Goal: Check status: Check status

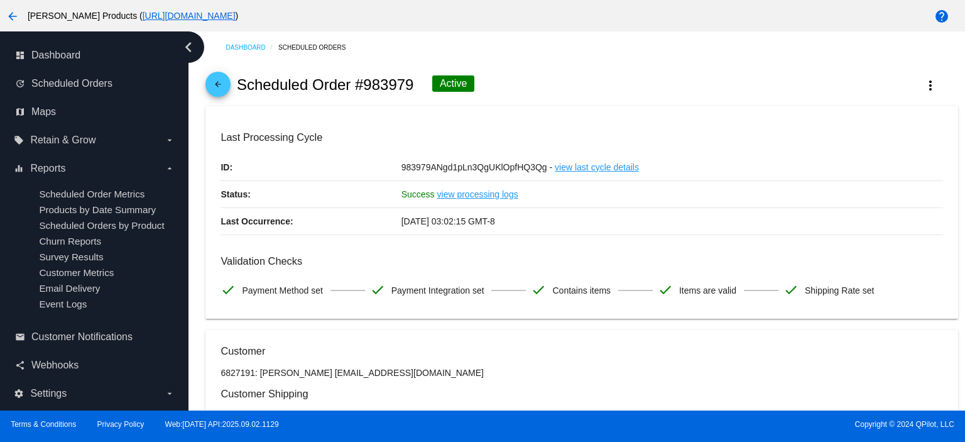
scroll to position [1230, 0]
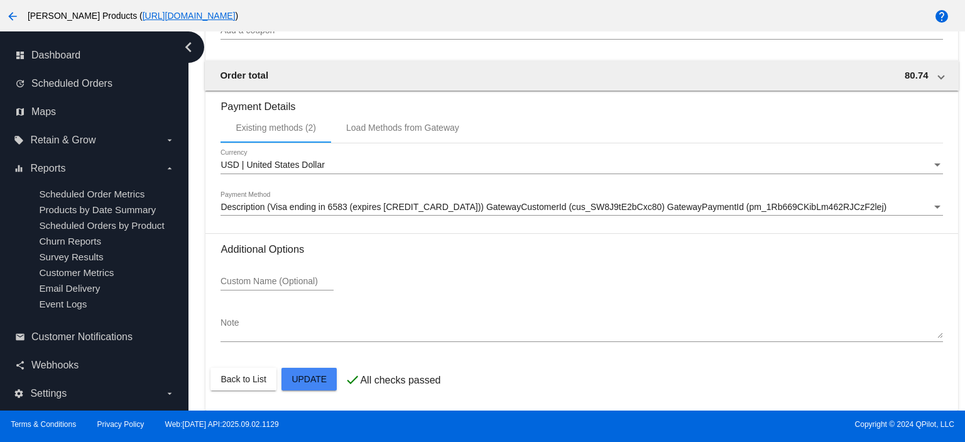
drag, startPoint x: 959, startPoint y: 348, endPoint x: 946, endPoint y: 160, distance: 189.0
click at [947, 165] on div at bounding box center [482, 221] width 965 height 442
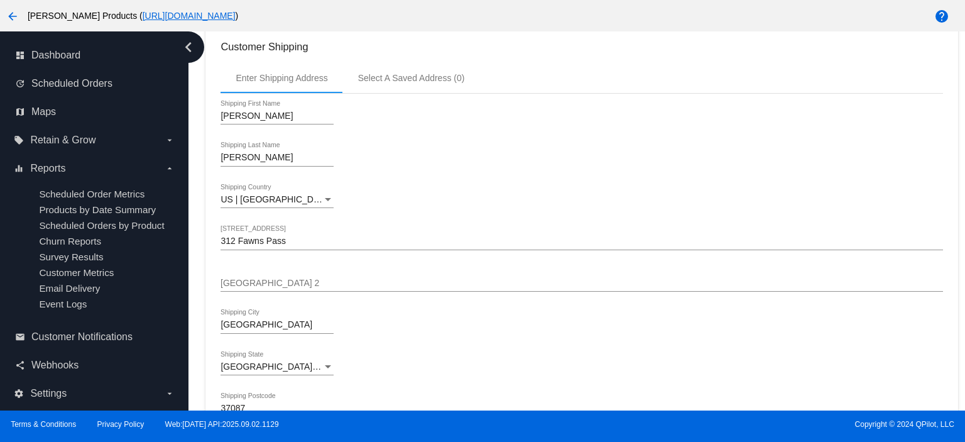
scroll to position [0, 0]
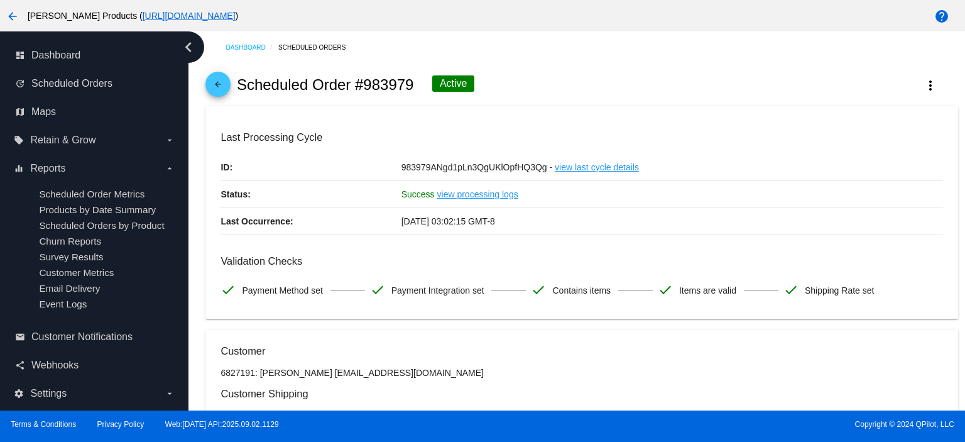
click at [217, 89] on mat-icon "arrow_back" at bounding box center [217, 87] width 15 height 15
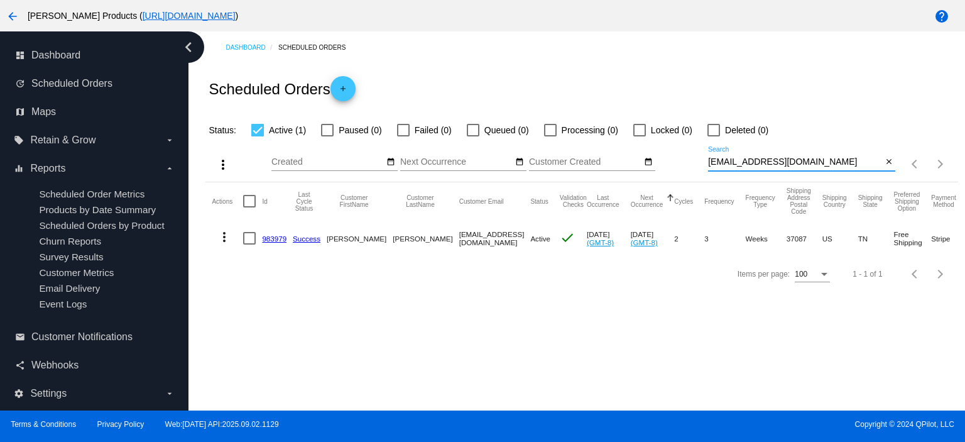
drag, startPoint x: 795, startPoint y: 158, endPoint x: 672, endPoint y: 172, distance: 123.9
click at [672, 172] on div "more_vert Sep Jan Feb Mar [DATE]" at bounding box center [581, 160] width 752 height 45
paste input "stephaniewiersum@hotmail.c"
type input "stephaniewiersum@hotmail.c"
click at [273, 238] on link "243741" at bounding box center [274, 238] width 25 height 8
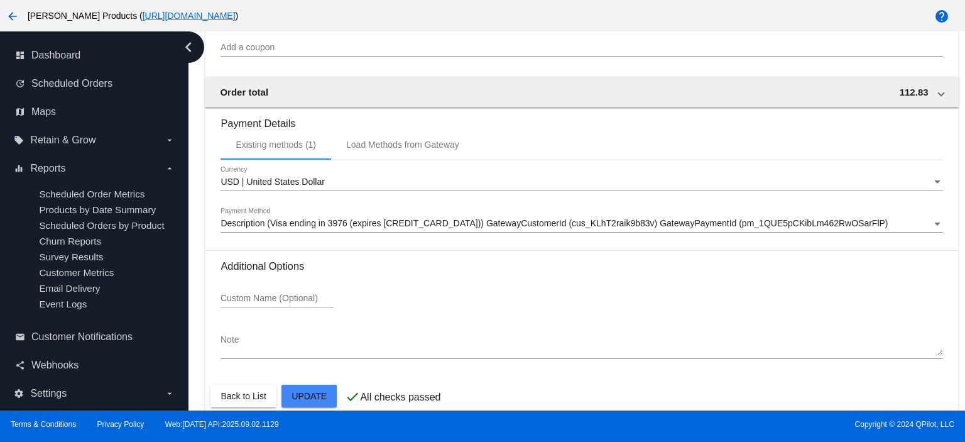
scroll to position [1453, 0]
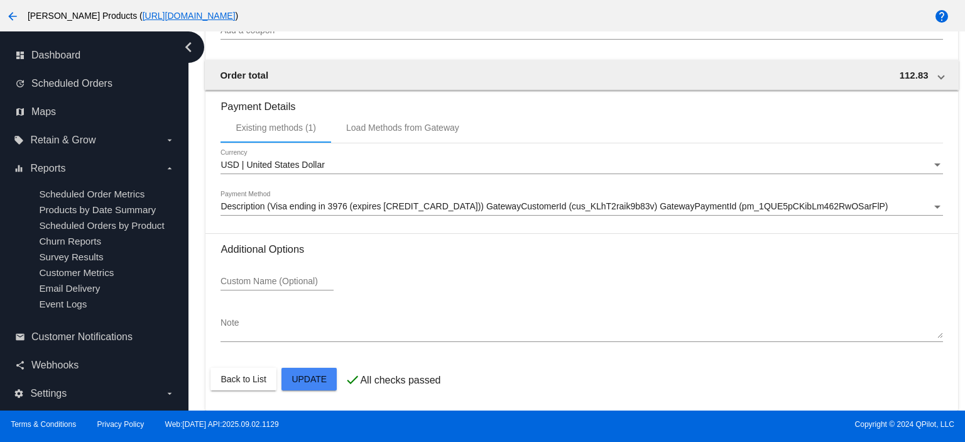
click at [290, 393] on mat-card-actions "Back to List Update" at bounding box center [581, 379] width 742 height 33
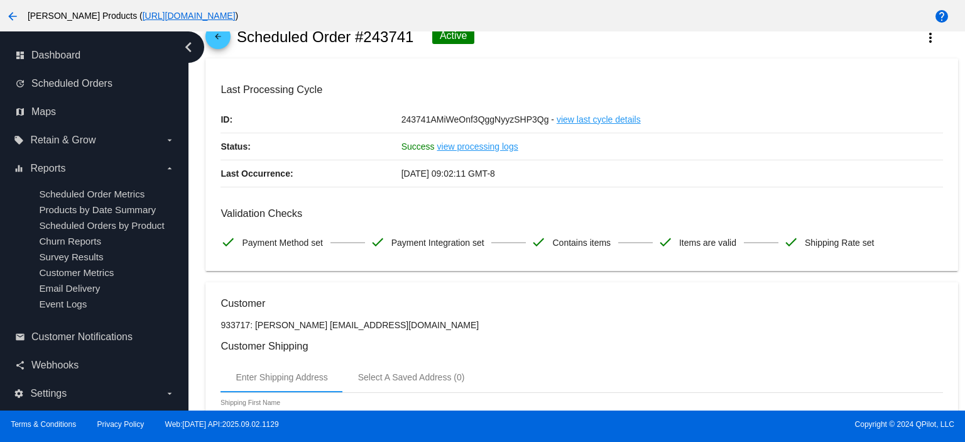
scroll to position [0, 0]
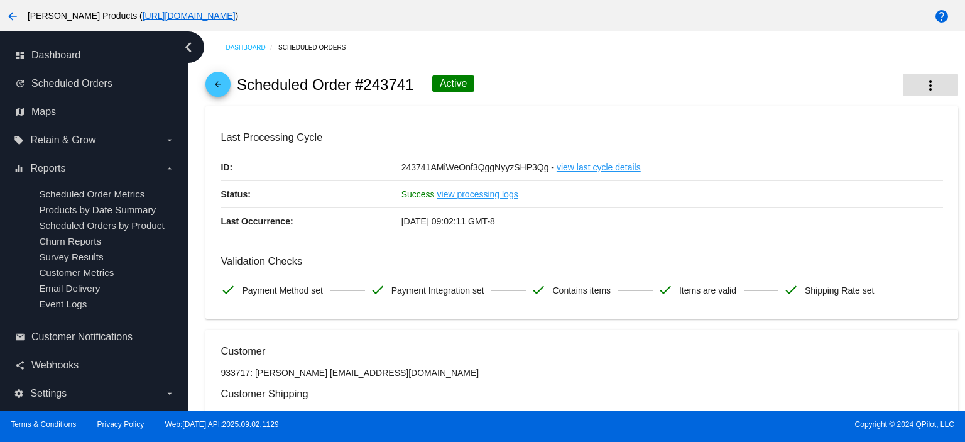
click at [923, 85] on mat-icon "more_vert" at bounding box center [930, 85] width 15 height 15
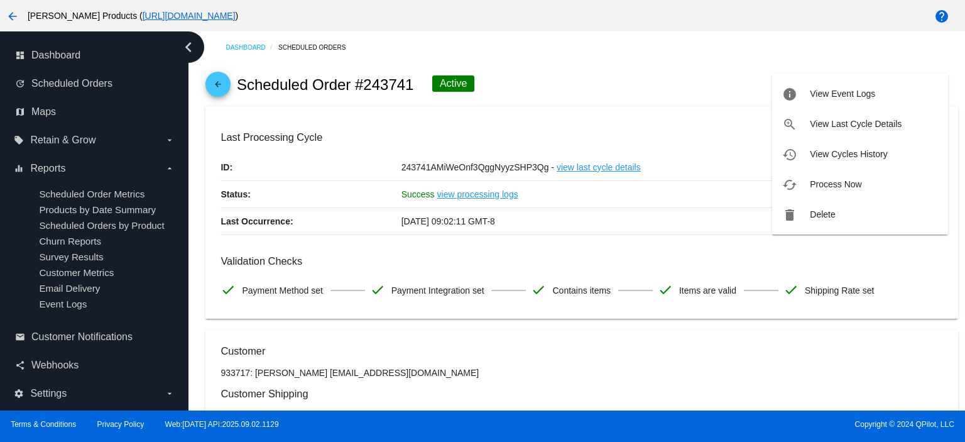
click at [558, 92] on div at bounding box center [482, 221] width 965 height 442
click at [223, 77] on span "arrow_back" at bounding box center [217, 87] width 15 height 31
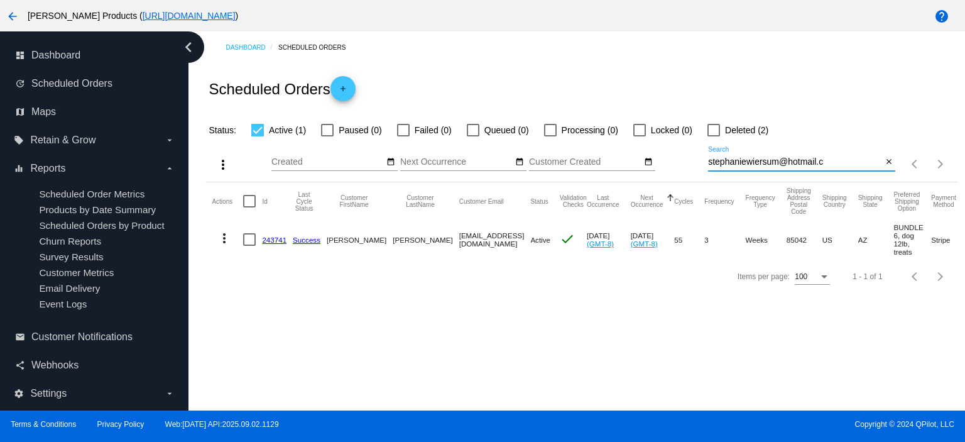
drag, startPoint x: 829, startPoint y: 163, endPoint x: 631, endPoint y: 163, distance: 197.9
click at [633, 163] on div "more_vert Sep Jan Feb Mar [DATE]" at bounding box center [581, 160] width 752 height 45
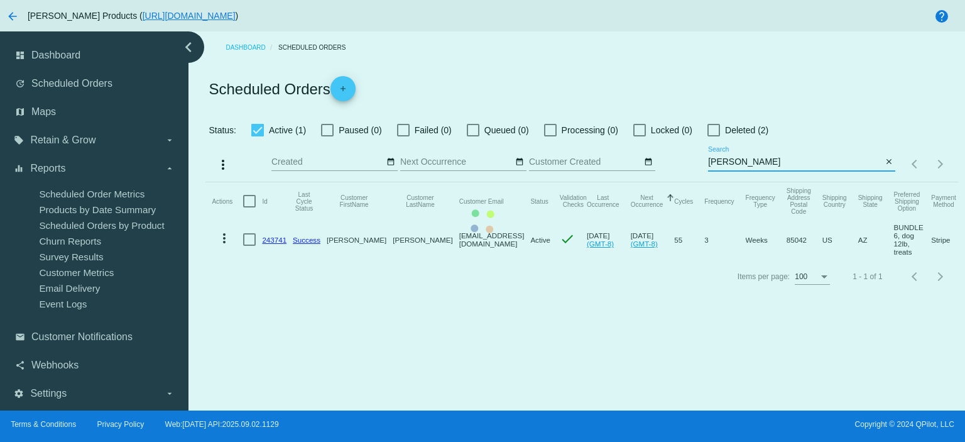
type input "[EMAIL_ADDRESS][DOMAIN_NAME]"
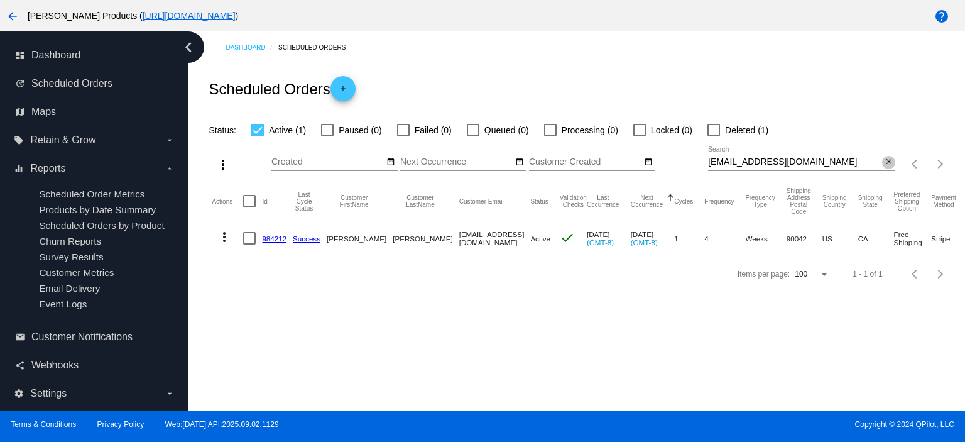
click at [890, 160] on mat-icon "close" at bounding box center [889, 162] width 9 height 10
